Goal: Find specific page/section: Locate item on page

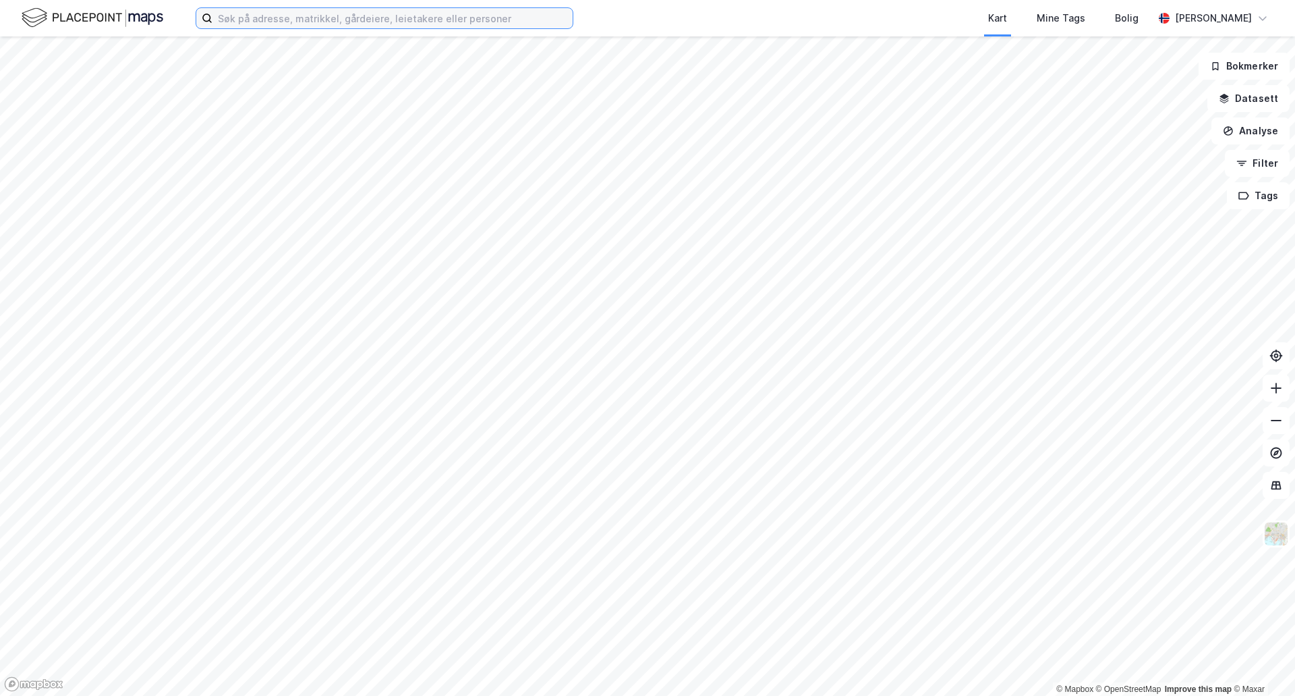
click at [260, 17] on input at bounding box center [393, 18] width 360 height 20
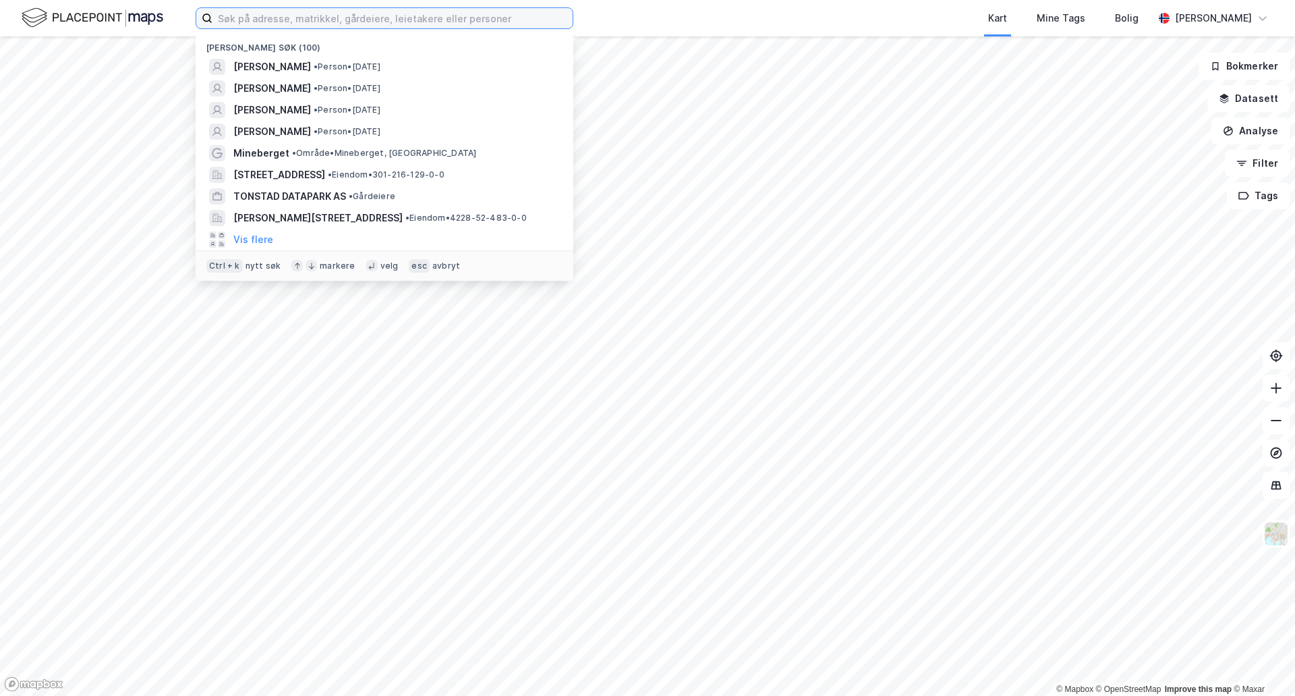
paste input "Ålgårdsheiå 2"
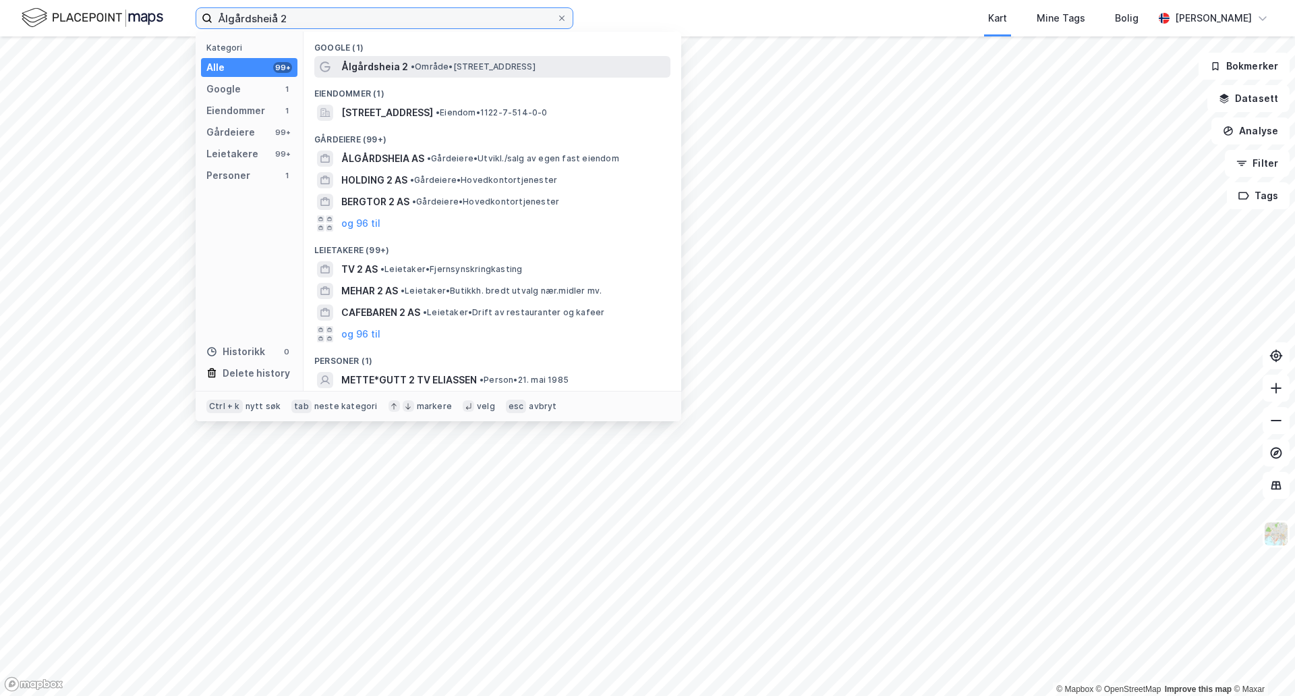
type input "Ålgårdsheiå 2"
